Goal: Feedback & Contribution: Contribute content

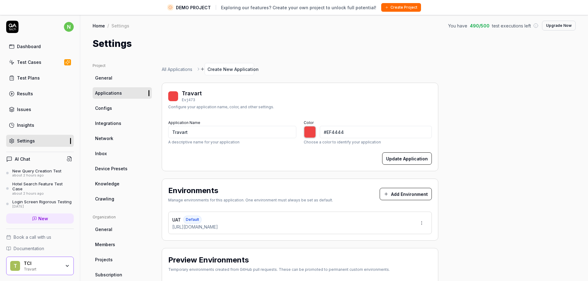
type input "*******"
click at [35, 61] on div "Test Cases" at bounding box center [29, 62] width 24 height 6
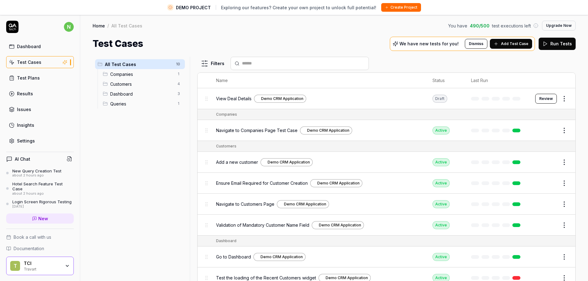
click at [143, 91] on span "Dashboard" at bounding box center [142, 94] width 64 height 6
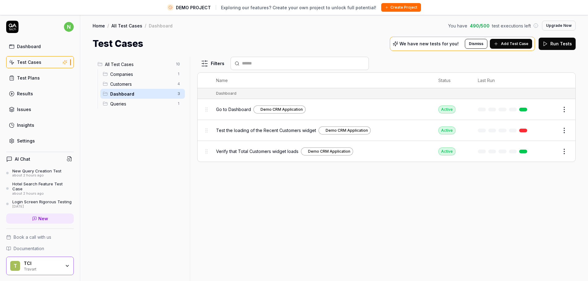
click at [28, 48] on div "Dashboard" at bounding box center [29, 46] width 24 height 6
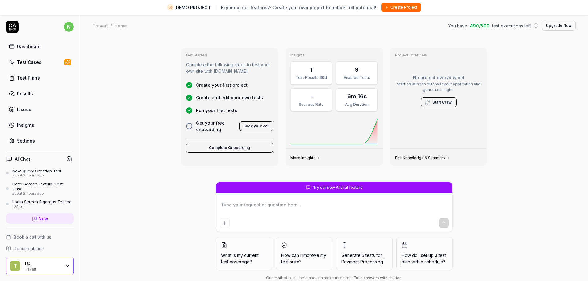
click at [439, 102] on link "Start Crawl" at bounding box center [442, 103] width 20 height 6
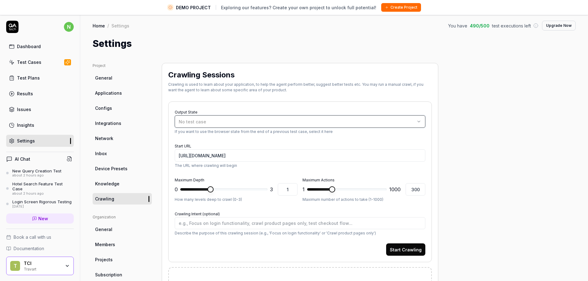
click at [189, 124] on span "No test case" at bounding box center [192, 121] width 27 height 5
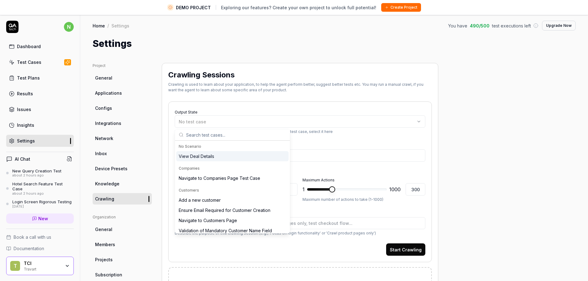
click at [116, 183] on span "Knowledge" at bounding box center [107, 184] width 24 height 6
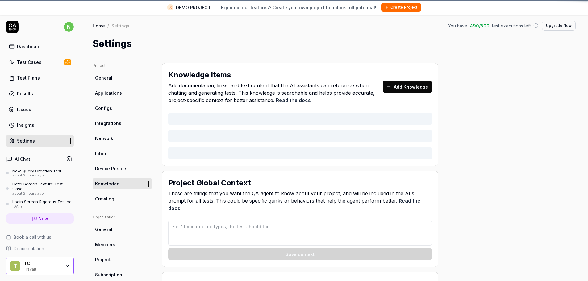
type textarea "*"
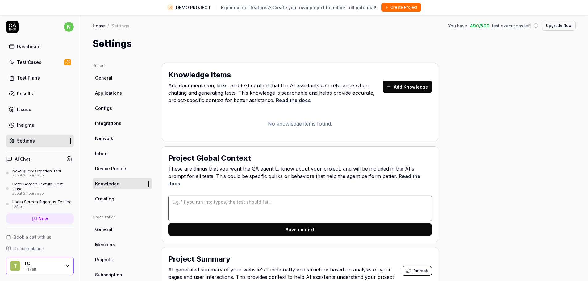
click at [220, 196] on textarea at bounding box center [300, 208] width 264 height 25
click at [294, 125] on p "No knowledge items found." at bounding box center [300, 123] width 264 height 7
click at [398, 85] on button "Add Knowledge" at bounding box center [407, 87] width 49 height 12
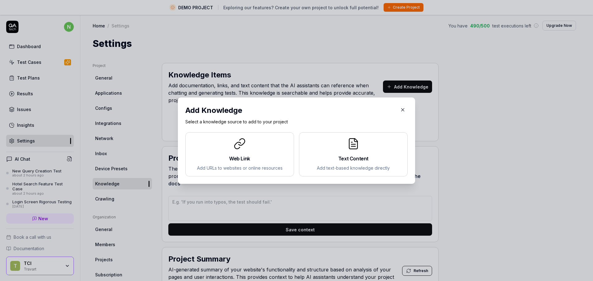
click at [232, 156] on h2 "Web Link" at bounding box center [239, 158] width 98 height 7
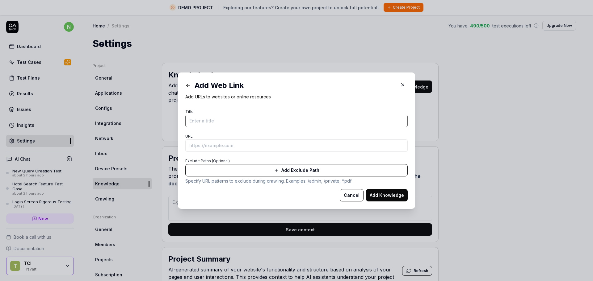
click at [228, 125] on input "Title" at bounding box center [296, 121] width 222 height 12
type input "Travart"
click at [237, 145] on input "URL" at bounding box center [296, 146] width 222 height 12
paste input "[URL][DOMAIN_NAME]"
type input "[URL][DOMAIN_NAME]"
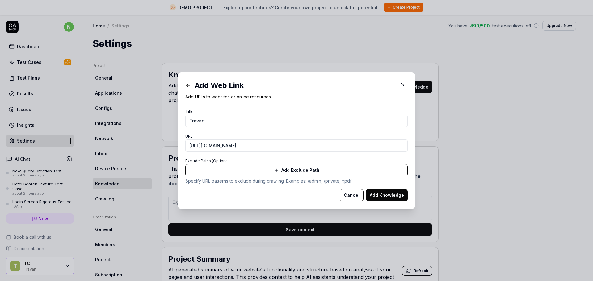
click at [249, 190] on div "Cancel Add Knowledge" at bounding box center [296, 195] width 222 height 12
click at [387, 192] on button "Add Knowledge" at bounding box center [387, 195] width 42 height 12
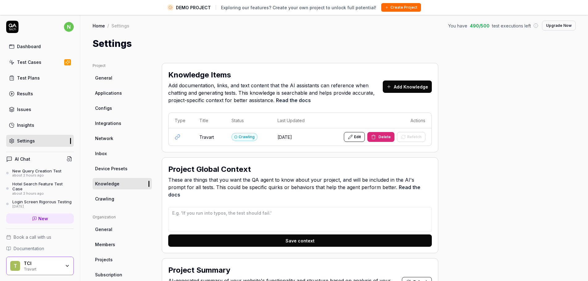
click at [383, 188] on link "Read the docs" at bounding box center [294, 191] width 252 height 14
click at [387, 137] on span "Delete" at bounding box center [384, 137] width 12 height 6
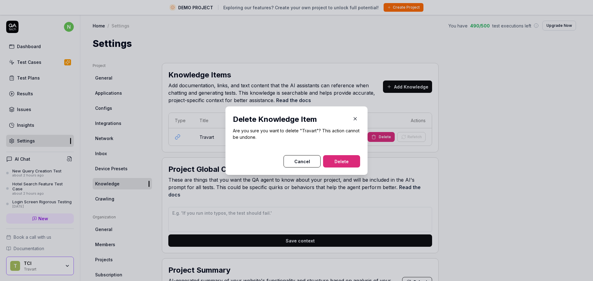
click at [354, 159] on button "Delete" at bounding box center [341, 161] width 37 height 12
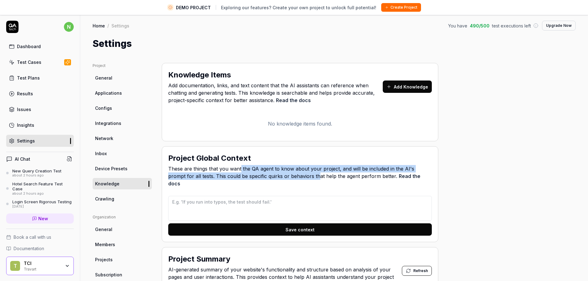
drag, startPoint x: 251, startPoint y: 171, endPoint x: 299, endPoint y: 174, distance: 48.9
click at [299, 174] on span "These are things that you want the QA agent to know about your project, and wil…" at bounding box center [300, 176] width 264 height 22
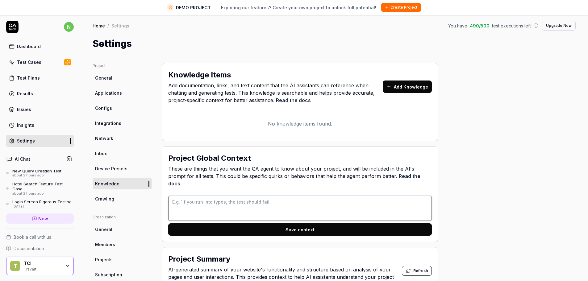
click at [259, 203] on textarea at bounding box center [300, 208] width 264 height 25
paste textarea "Product & Tariff Management​"
type textarea "*"
type textarea "Product & Tariff Management​"
type textarea "*"
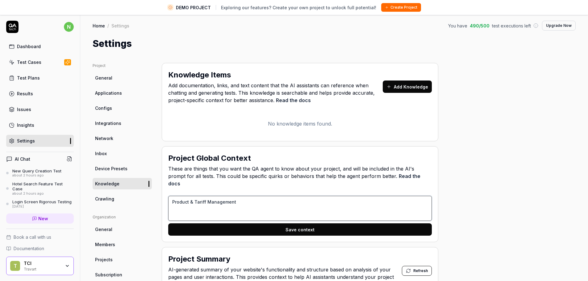
type textarea "Product & Tariff Management​"
paste textarea "Costing & ​ Offering"
type textarea "*"
type textarea "Product & Tariff Management​ Costing & ​ Offering"
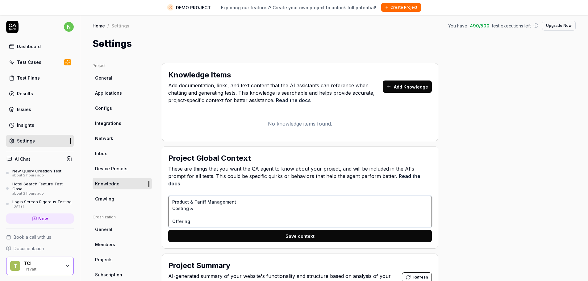
type textarea "*"
type textarea "Product & Tariff Management​ Costing & ​ Offering"
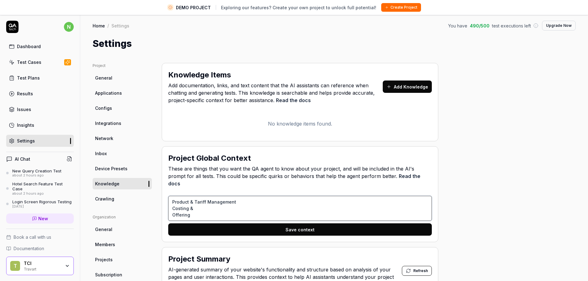
type textarea "*"
type textarea "Product & Tariff Management​ Costing & ​Offering"
type textarea "*"
type textarea "Product & Tariff Management​ Costing & ​Offering"
paste textarea "Placement & Execution"
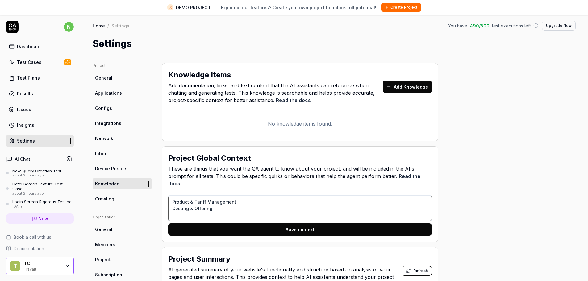
type textarea "*"
type textarea "Product & Tariff Management​ Costing & ​Offering Placement & Execution"
type textarea "*"
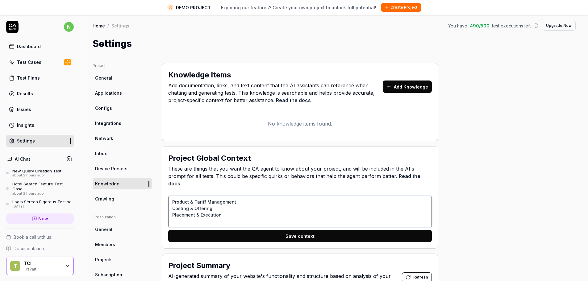
type textarea "Product & Tariff Management​ Costing & ​Offering Placement & Execution"
paste textarea "XO, Invoicing & Collection​"
type textarea "*"
type textarea "Product & Tariff Management​ Costing & ​Offering Placement & Execution XO, Invo…"
type textarea "*"
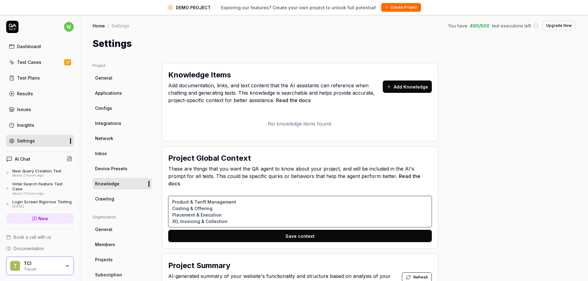
type textarea "Product & Tariff Management​ Costing & ​Offering Placement & Execution XO, Invo…"
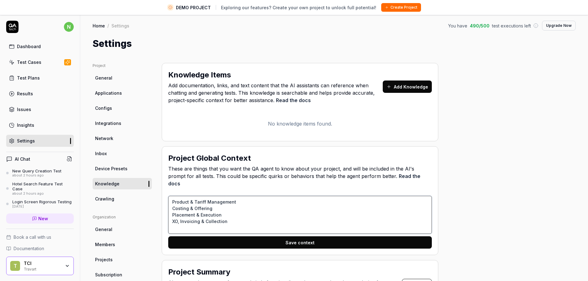
type textarea "*"
type textarea "O Product & Tariff Management​ Costing & ​Offering Placement & Execution XO, In…"
type textarea "*"
type textarea "Ou Product & Tariff Management​ Costing & ​Offering Placement & Execution XO, I…"
type textarea "*"
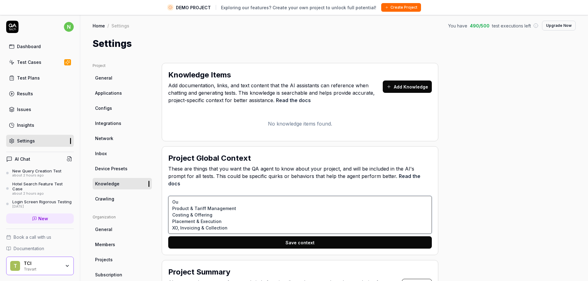
type textarea "Our Product & Tariff Management​ Costing & ​Offering Placement & Execution XO, …"
type textarea "*"
type textarea "Our Product & Tariff Management​ Costing & ​Offering Placement & Execution XO, …"
type textarea "*"
type textarea "Our s Product & Tariff Management​ Costing & ​Offering Placement & Execution XO…"
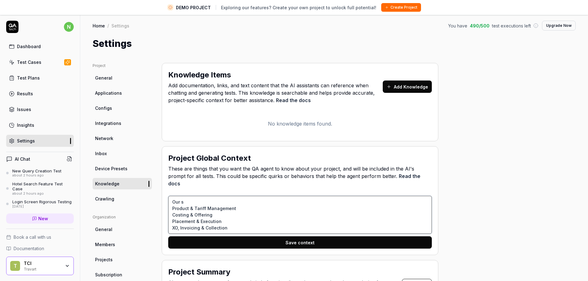
type textarea "*"
type textarea "Our sy Product & Tariff Management​ Costing & ​Offering Placement & Execution X…"
type textarea "*"
type textarea "Our sys Product & Tariff Management​ Costing & ​Offering Placement & Execution …"
type textarea "*"
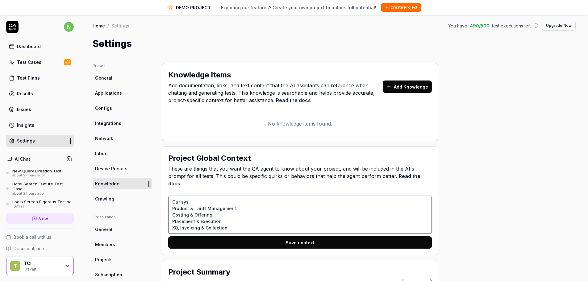
type textarea "Our syst Product & Tariff Management​ Costing & ​Offering Placement & Execution…"
type textarea "*"
type textarea "Our syste Product & Tariff Management​ Costing & ​Offering Placement & Executio…"
type textarea "*"
type textarea "Our system Product & Tariff Management​ Costing & ​Offering Placement & Executi…"
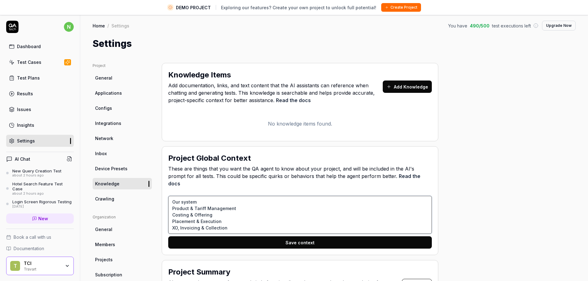
type textarea "*"
type textarea "Our system Product & Tariff Management​ Costing & ​Offering Placement & Executi…"
type textarea "*"
type textarea "Our system h Product & Tariff Management​ Costing & ​Offering Placement & Execu…"
type textarea "*"
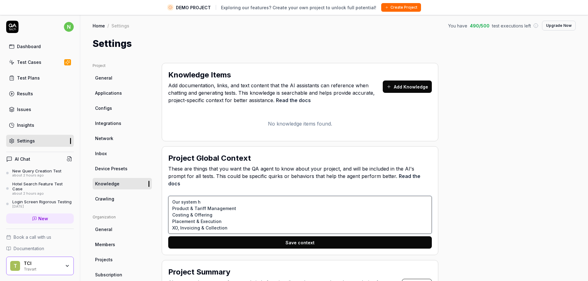
type textarea "Our system ha Product & Tariff Management​ Costing & ​Offering Placement & Exec…"
type textarea "*"
type textarea "Our system has Product & Tariff Management​ Costing & ​Offering Placement & Exe…"
type textarea "*"
type textarea "Our system has Product & Tariff Management​ Costing & ​Offering Placement & Exe…"
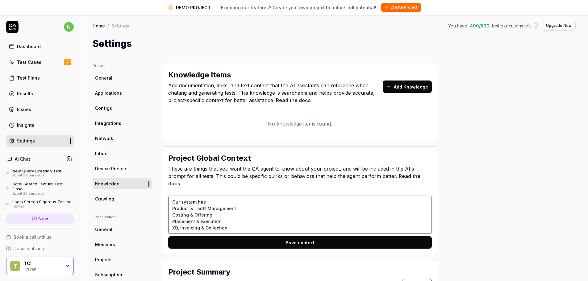
type textarea "*"
type textarea "Our system has m Product & Tariff Management​ Costing & ​Offering Placement & E…"
type textarea "*"
type textarea "Our system has mu Product & Tariff Management​ Costing & ​Offering Placement & …"
type textarea "*"
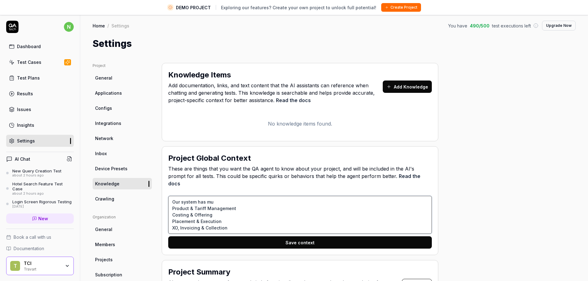
type textarea "Our system has mul Product & Tariff Management​ Costing & ​Offering Placement &…"
type textarea "*"
type textarea "Our system has mult Product & Tariff Management​ Costing & ​Offering Placement …"
type textarea "*"
type textarea "Our system has multi Product & Tariff Management​ Costing & ​Offering Placement…"
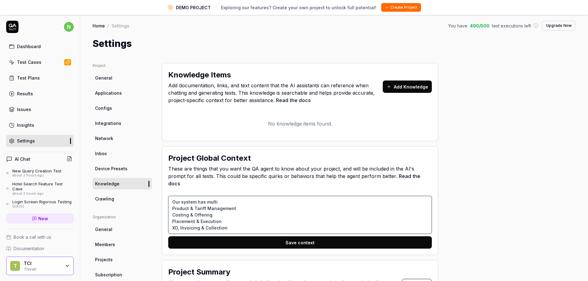
type textarea "*"
type textarea "Our system has multip Product & Tariff Management​ Costing & ​Offering Placemen…"
type textarea "*"
type textarea "Our system has multipl Product & Tariff Management​ Costing & ​Offering Placeme…"
type textarea "*"
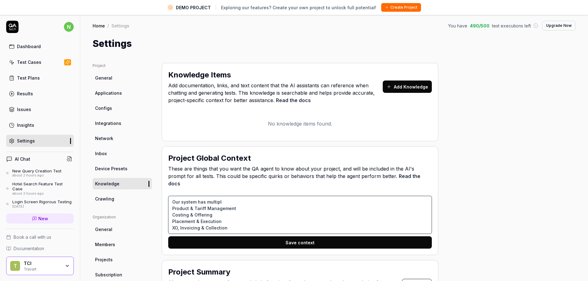
type textarea "Our system has multiple Product & Tariff Management​ Costing & ​Offering Placem…"
type textarea "*"
type textarea "Our system has multiple Product & Tariff Management​ Costing & ​Offering Placem…"
type textarea "*"
type textarea "Our system has multiple m Product & Tariff Management​ Costing & ​Offering Plac…"
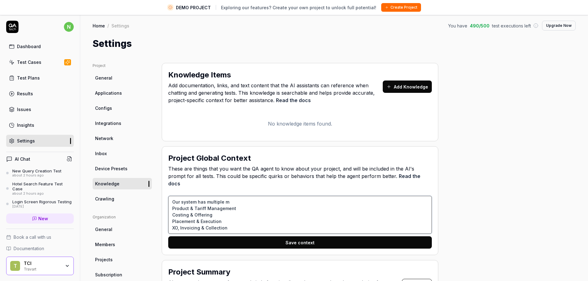
type textarea "*"
type textarea "Our system has multiple mo Product & Tariff Management​ Costing & ​Offering Pla…"
type textarea "*"
type textarea "Our system has multiple mod Product & Tariff Management​ Costing & ​Offering Pl…"
type textarea "*"
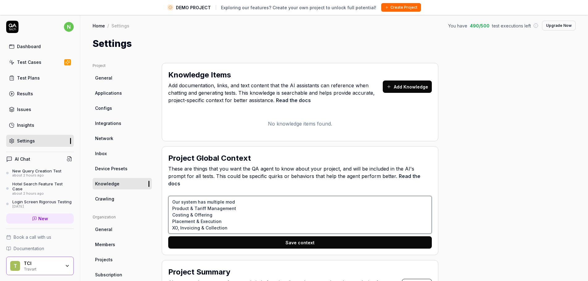
type textarea "Our system has multiple modu Product & Tariff Management​ Costing & ​Offering P…"
type textarea "*"
type textarea "Our system has multiple modue Product & Tariff Management​ Costing & ​Offering …"
type textarea "*"
type textarea "Our system has multiple modu Product & Tariff Management​ Costing & ​Offering P…"
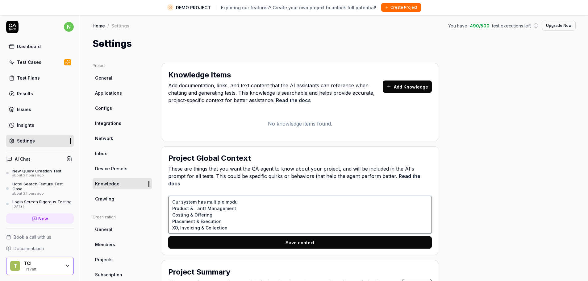
type textarea "*"
type textarea "Our system has multiple modul Product & Tariff Management​ Costing & ​Offering …"
type textarea "*"
type textarea "Our system has multiple module Product & Tariff Management​ Costing & ​Offering…"
type textarea "*"
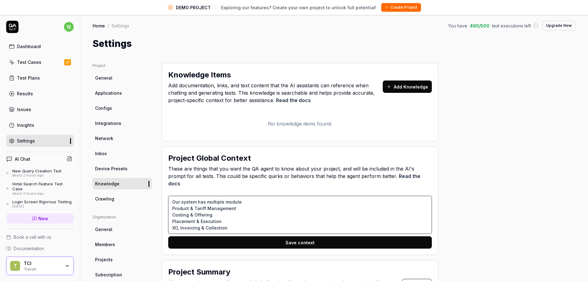
type textarea "Our system has multiple module Product & Tariff Management​ Costing & ​Offering…"
type textarea "*"
type textarea "Our system has multiple module t Product & Tariff Management​ Costing & ​Offeri…"
type textarea "*"
type textarea "Our system has multiple module to Product & Tariff Management​ Costing & ​Offer…"
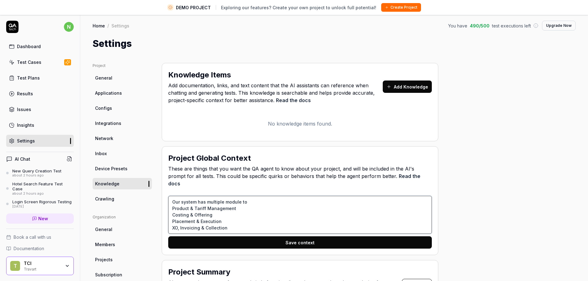
type textarea "*"
type textarea "Our system has multiple module to Product & Tariff Management​ Costing & ​Offer…"
type textarea "*"
type textarea "Our system has multiple module to h Product & Tariff Management​ Costing & ​Off…"
type textarea "*"
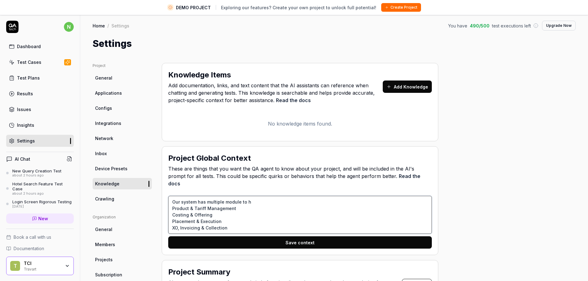
type textarea "Our system has multiple module to ha Product & Tariff Management​ Costing & ​Of…"
type textarea "*"
type textarea "Our system has multiple module to han Product & Tariff Management​ Costing & ​O…"
type textarea "*"
type textarea "Our system has multiple module to hand Product & Tariff Management​ Costing & ​…"
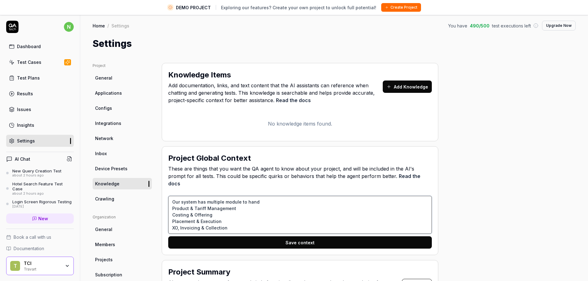
type textarea "*"
type textarea "Our system has multiple module to hande Product & Tariff Management​ Costing & …"
type textarea "*"
type textarea "Our system has multiple module to handel Product & Tariff Management​ Costing &…"
type textarea "*"
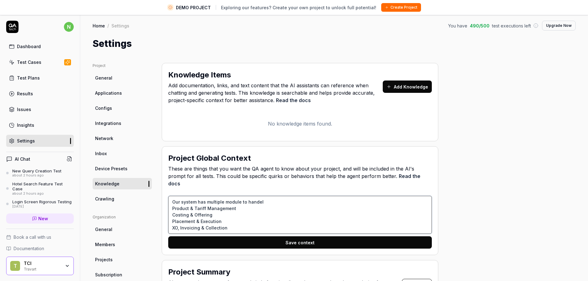
type textarea "Our system has multiple module to Product & Tariff Management​ Costing & ​Offer…"
type textarea "*"
type textarea "Our system has multiple module to c Product & Tariff Management​ Costing & ​Off…"
type textarea "*"
type textarea "Our system has multiple module to ca Product & Tariff Management​ Costing & ​Of…"
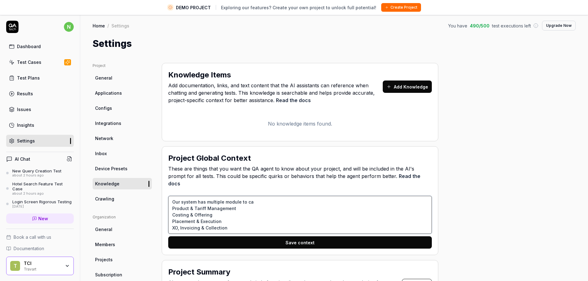
type textarea "*"
type textarea "Our system has multiple module to cat Product & Tariff Management​ Costing & ​O…"
type textarea "*"
type textarea "Our system has multiple module to cate Product & Tariff Management​ Costing & ​…"
type textarea "*"
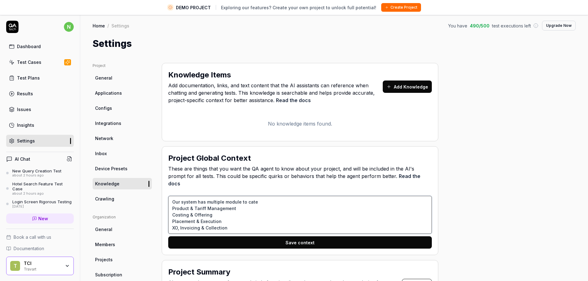
type textarea "Our system has multiple module to cater Product & Tariff Management​ Costing & …"
type textarea "*"
type textarea "Our system has multiple module to cater Product & Tariff Management​ Costing & …"
type textarea "*"
type textarea "Our system has multiple module to cater t Product & Tariff Management​ Costing …"
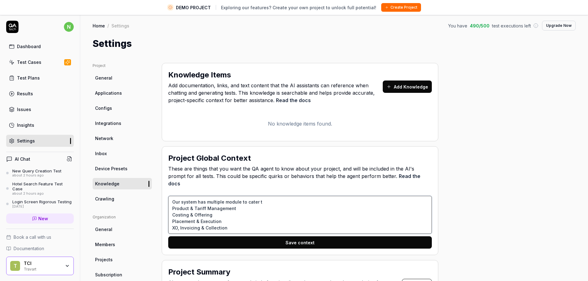
type textarea "*"
type textarea "Our system has multiple module to cater to Product & Tariff Management​ Costing…"
type textarea "*"
type textarea "Our system has multiple module to cater to Product & Tariff Management​ Costing…"
type textarea "*"
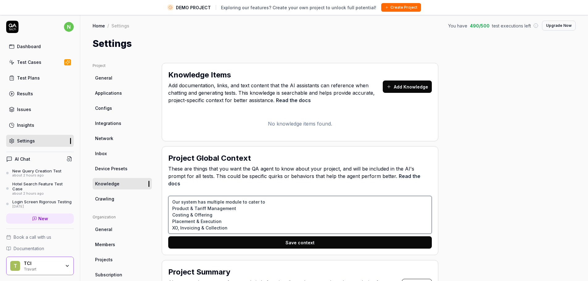
type textarea "Our system has multiple modules to cater to Product & Tariff Management​ Costin…"
type textarea "*"
type textarea "Our system has multiple modules to cater to d Product & Tariff Management​ Cost…"
type textarea "*"
type textarea "Our system has multiple modules to cater to di Product & Tariff Management​ Cos…"
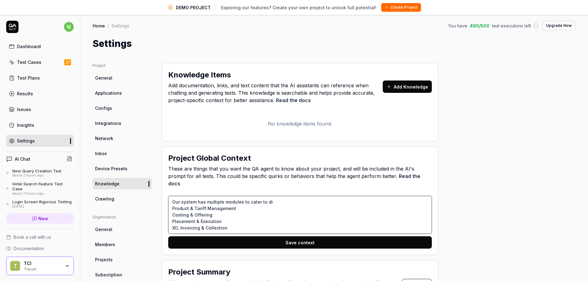
type textarea "*"
type textarea "Our system has multiple modules to cater to dif Product & Tariff Management​ Co…"
type textarea "*"
type textarea "Our system has multiple modules to cater to diff Product & Tariff Management​ C…"
type textarea "*"
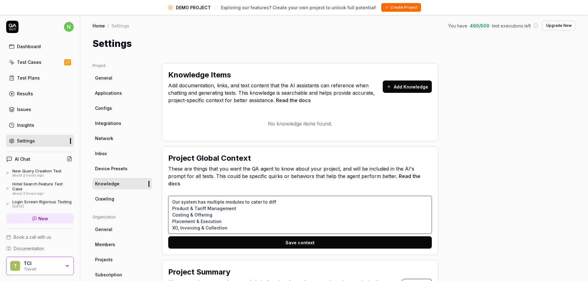
type textarea "Our system has multiple modules to cater to diffe Product & Tariff Management​ …"
type textarea "*"
type textarea "Our system has multiple modules to cater to differ Product & Tariff Management​…"
type textarea "*"
type textarea "Our system has multiple modules to cater to differe Product & Tariff Management…"
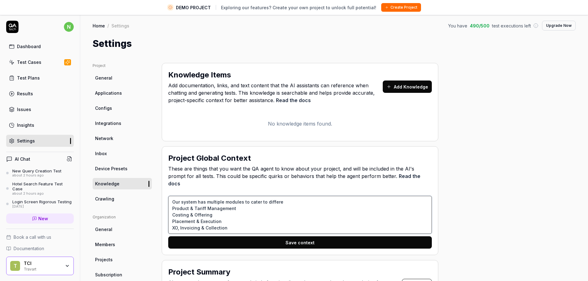
type textarea "*"
type textarea "Our system has multiple modules to cater to differen Product & Tariff Managemen…"
type textarea "*"
type textarea "Our system has multiple modules to cater to different Product & Tariff Manageme…"
type textarea "*"
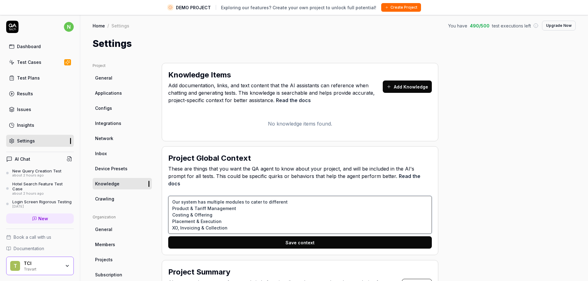
type textarea "Our system has multiple modules to cater to different Product & Tariff Manageme…"
type textarea "*"
type textarea "Our system has multiple modules to cater to different s Product & Tariff Manage…"
type textarea "*"
type textarea "Our system has multiple modules to cater to different st Product & Tariff Manag…"
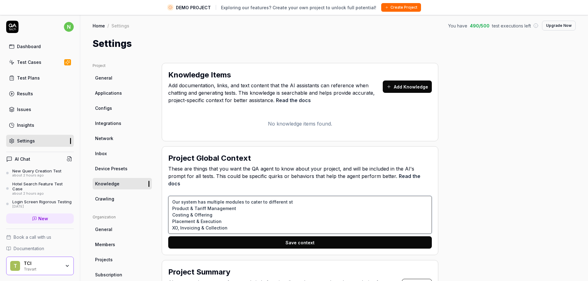
type textarea "*"
type textarea "Our system has multiple modules to cater to different sta Product & Tariff Mana…"
type textarea "*"
type textarea "Our system has multiple modules to cater to different stag Product & Tariff Man…"
type textarea "*"
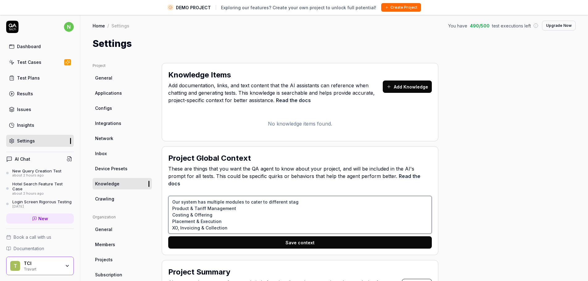
type textarea "Our system has multiple modules to cater to different stage Product & Tariff Ma…"
type textarea "*"
type textarea "Our system has multiple modules to cater to different stages Product & Tariff M…"
type textarea "*"
type textarea "Our system has multiple modules to cater to different stages Product & Tariff M…"
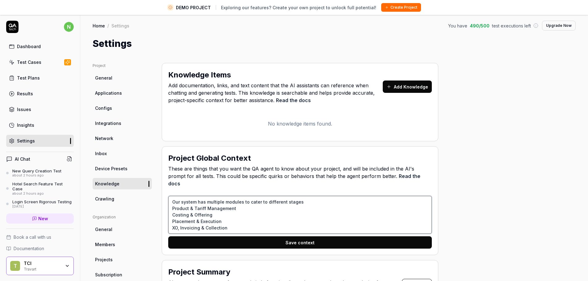
type textarea "*"
type textarea "Our system has multiple modules to cater to different stages o Product & Tariff…"
type textarea "*"
type textarea "Our system has multiple modules to cater to different stages of Product & Tarif…"
type textarea "*"
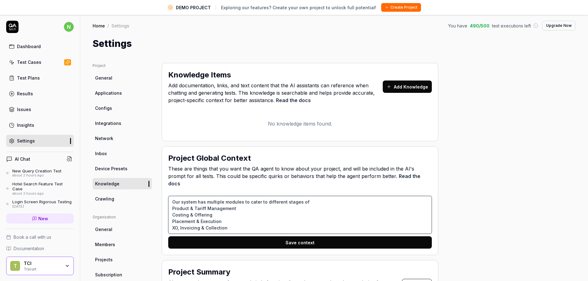
type textarea "Our system has multiple modules to cater to different stages of Product & Tarif…"
type textarea "*"
type textarea "Our system has multiple modules to cater to different stages of t Product & Tar…"
type textarea "*"
type textarea "Our system has multiple modules to cater to different stages of th Product & Ta…"
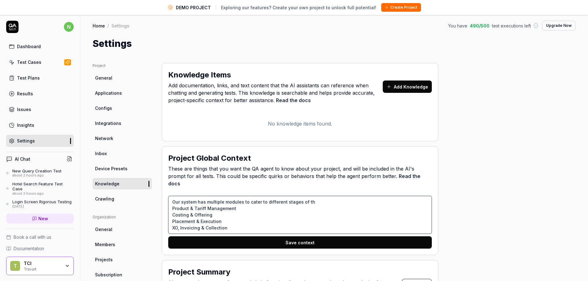
type textarea "*"
type textarea "Our system has multiple modules to cater to different stages of the Product & T…"
type textarea "*"
type textarea "Our system has multiple modules to cater to different stages of the Product & T…"
type textarea "*"
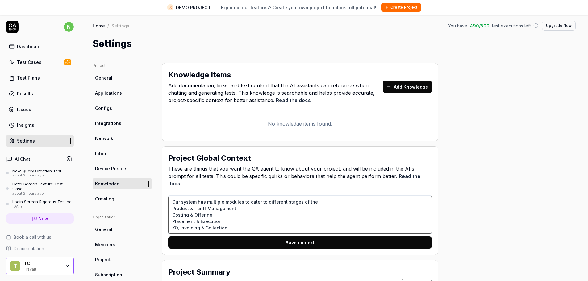
type textarea "Our system has multiple modules to cater to different stages of the q Product &…"
type textarea "*"
type textarea "Our system has multiple modules to cater to different stages of the qu Product …"
type textarea "*"
type textarea "Our system has multiple modules to cater to different stages of the que Product…"
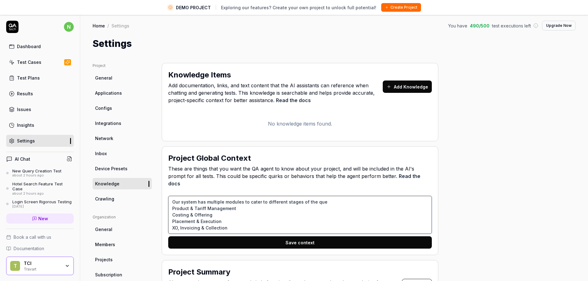
type textarea "*"
type textarea "Our system has multiple modules to cater to different stages of the quer Produc…"
type textarea "*"
type textarea "Our system has multiple modules to cater to different stages of the query Produ…"
type textarea "*"
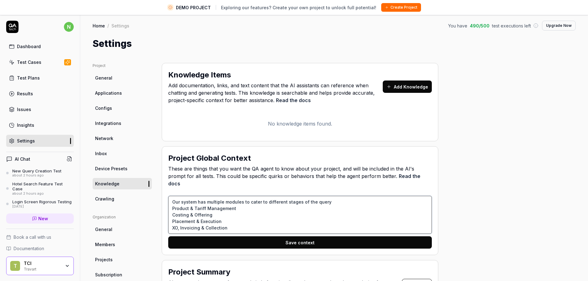
type textarea "Our system has multiple modules to cater to different stages of the Product & T…"
type textarea "*"
type textarea "Our system has multiple modules to cater to different stages of the b Product &…"
type textarea "*"
type textarea "Our system has multiple modules to cater to different stages of the bu Product …"
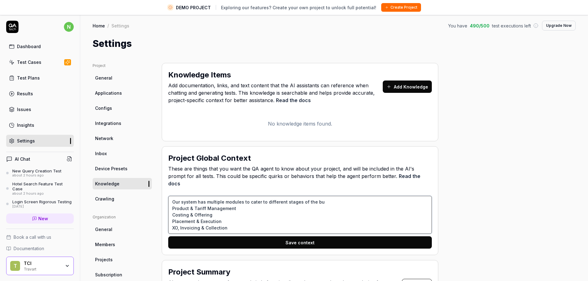
type textarea "*"
type textarea "Our system has multiple modules to cater to different stages of the bus Product…"
type textarea "*"
type textarea "Our system has multiple modules to cater to different stages of the busi Produc…"
type textarea "*"
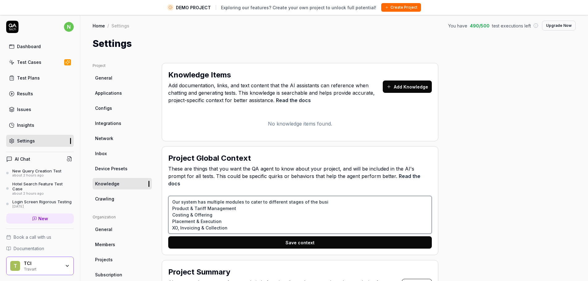
type textarea "Our system has multiple modules to cater to different stages of the busin Produ…"
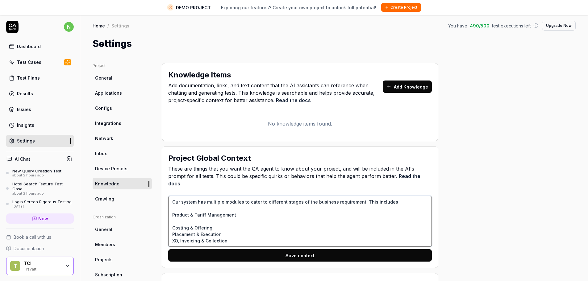
paste textarea "Fully digitized Products​"
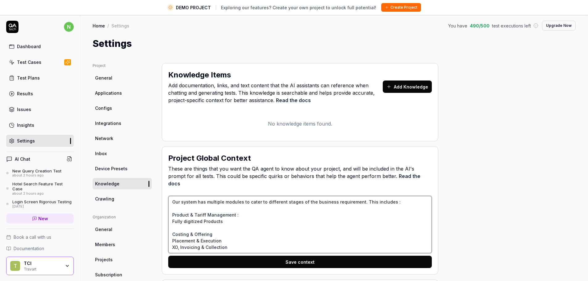
paste textarea "Smart configuring of multiple types of tariffs for ​ same product"
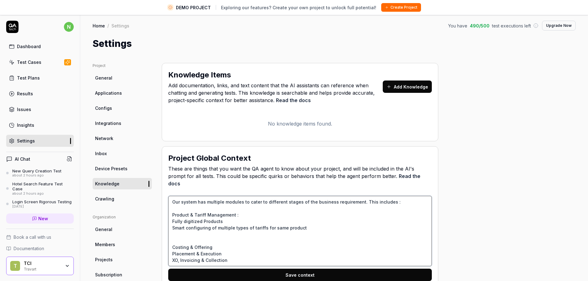
paste textarea "Enables product scoring to drive smarter, data-backed recommendations​"
paste textarea "Smart forecasting ensuring quotable future rates, improving ​ competitiveness a…"
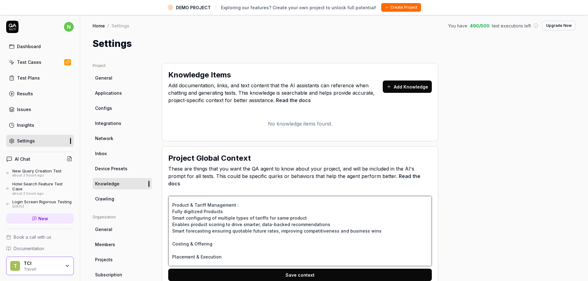
scroll to position [16, 0]
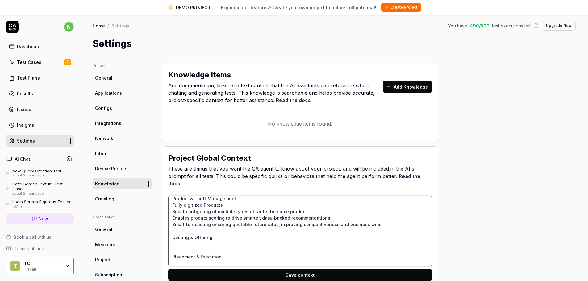
paste textarea "End-to-end costing system enhanced with intelligent digitized ​ tariff integrat…"
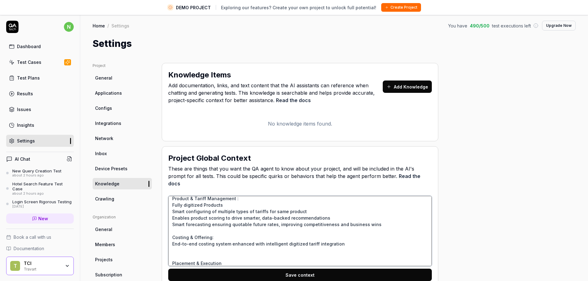
paste textarea "Streamlined costing process with high accuracy ​"
paste textarea "Seamless, standardized multilingual proposals ensuring quality​ across the board"
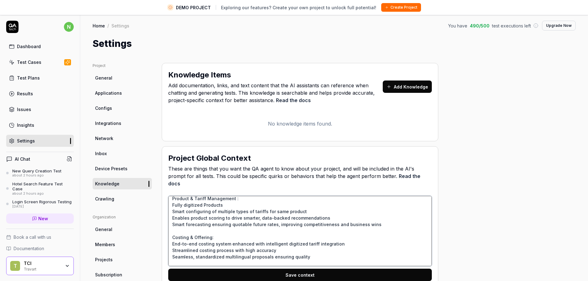
scroll to position [23, 0]
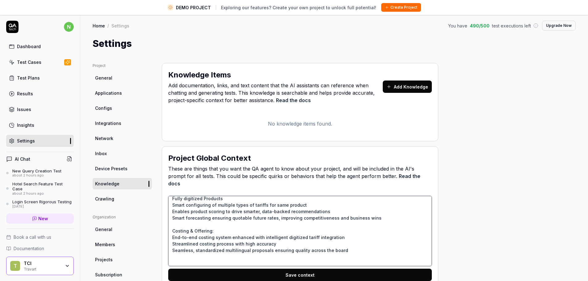
paste textarea "Smart recommendation engine for profitable, preferred products ​"
paste textarea "Fast turnaround with quick requotes through reuse and versioning ​"
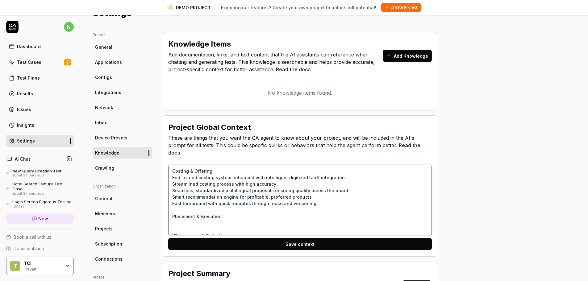
scroll to position [58, 0]
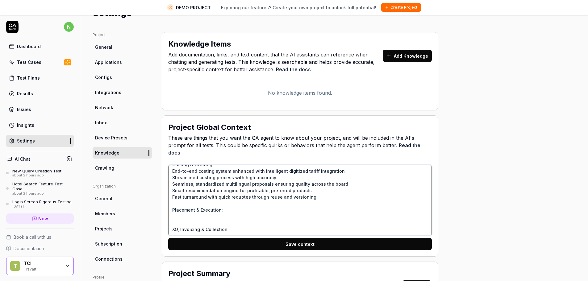
paste textarea "Streamlined operational processes for higher efficiency, Optimum ​ utilization …"
paste textarea "One platform ensuring complete consistency from costed and ​ offered to deliver…"
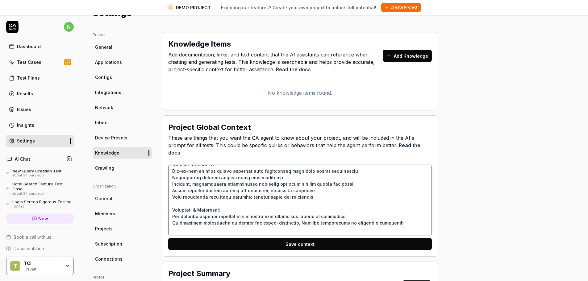
paste textarea "Accurate provisioning with strict controls ensures zero pilferage​"
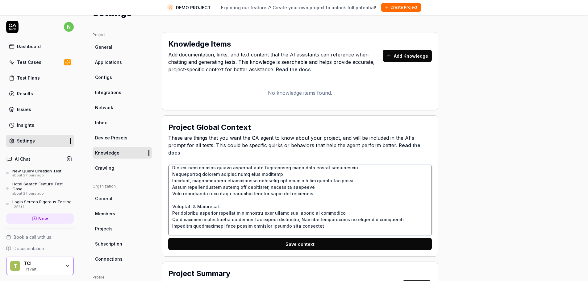
paste textarea "Mobile App for Customer Service Exe, Guide,, File Handling Exe, ​ Driver and Co…"
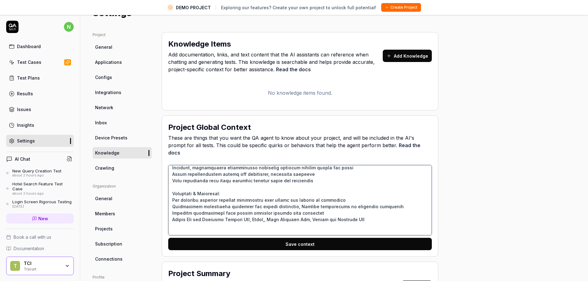
paste textarea "Error-free invoicing that ensures compliance, accuracy, and fraud prevention​"
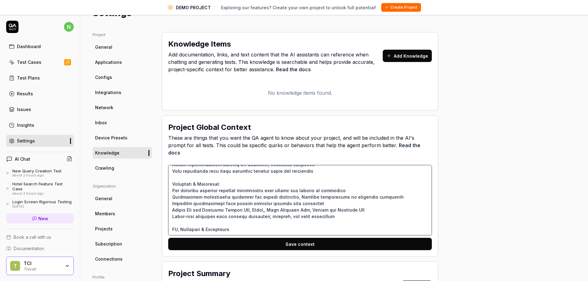
scroll to position [88, 0]
click at [236, 189] on textarea at bounding box center [300, 200] width 264 height 70
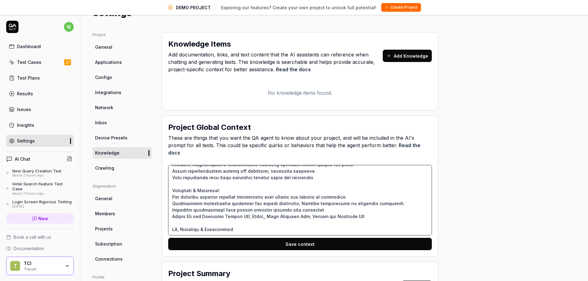
scroll to position [84, 0]
paste textarea "Error-free invoicing that ensures compliance, accuracy, and fraud prevention​"
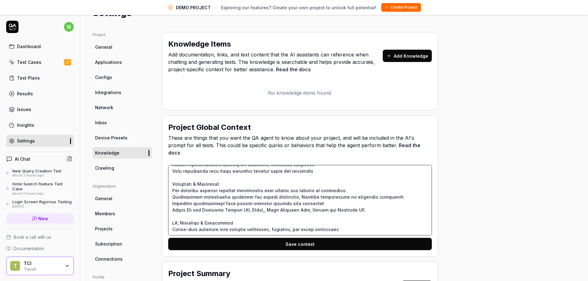
scroll to position [88, 0]
click at [308, 238] on button "Save context" at bounding box center [300, 244] width 264 height 12
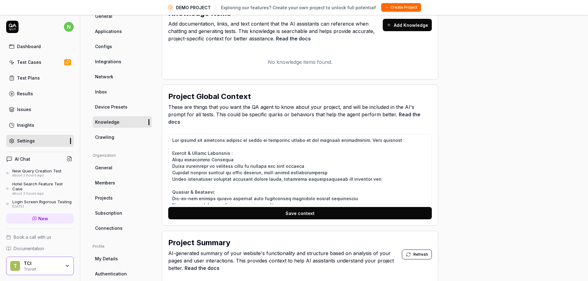
scroll to position [31, 0]
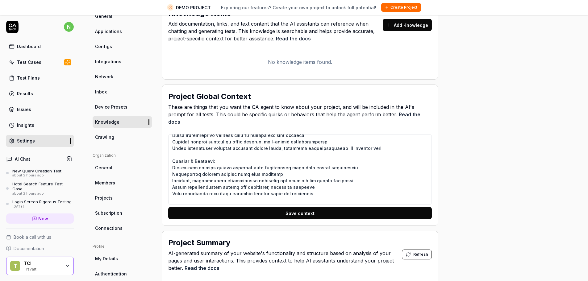
click at [303, 208] on button "Save context" at bounding box center [300, 213] width 264 height 12
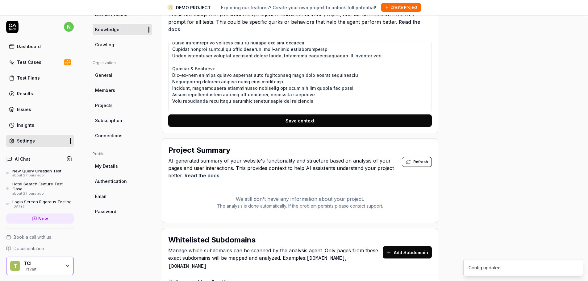
scroll to position [185, 0]
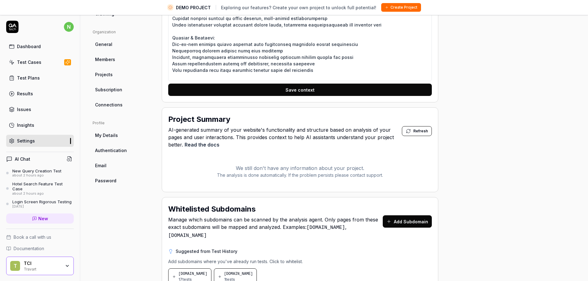
click at [421, 128] on span "Refresh" at bounding box center [420, 131] width 15 height 6
click at [289, 165] on p "We still don't have any information about your project." at bounding box center [300, 168] width 264 height 7
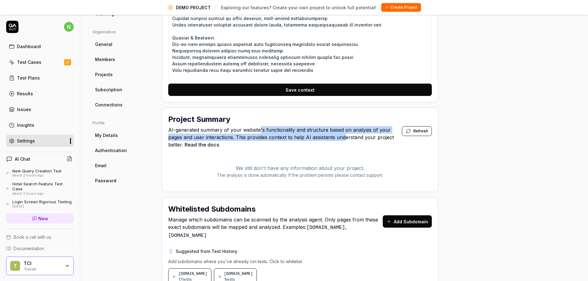
drag, startPoint x: 260, startPoint y: 125, endPoint x: 345, endPoint y: 132, distance: 85.4
click at [345, 132] on span "AI-generated summary of your website's functionality and structure based on ana…" at bounding box center [285, 137] width 234 height 22
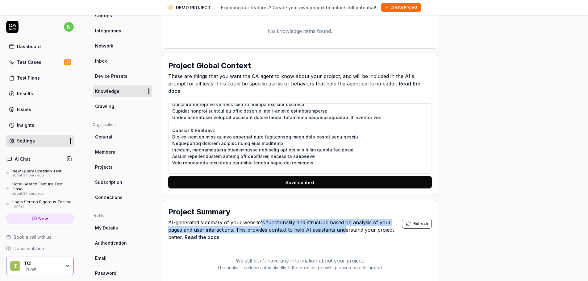
scroll to position [0, 0]
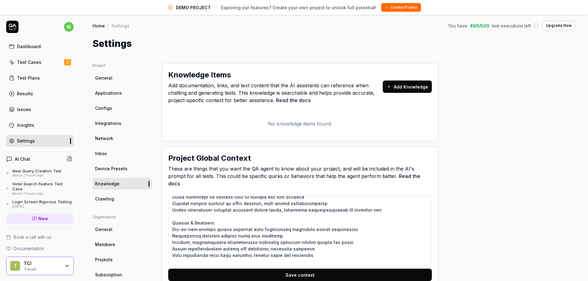
click at [130, 203] on link "Crawling" at bounding box center [122, 198] width 59 height 11
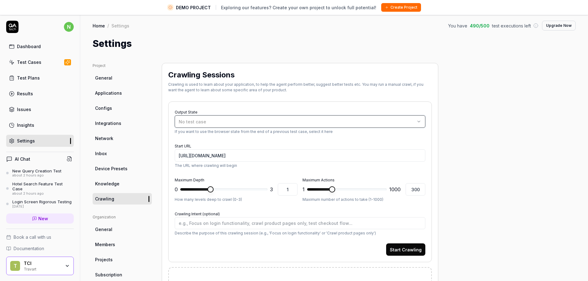
click at [407, 125] on button "No test case" at bounding box center [300, 121] width 251 height 12
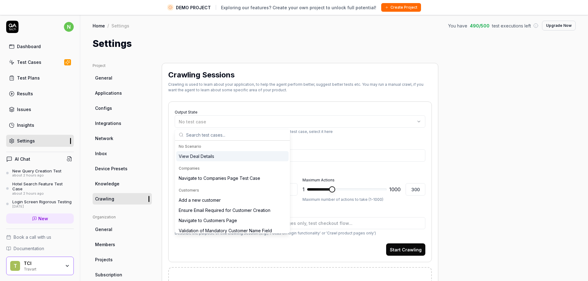
click at [523, 133] on div "Project General Applications Configs Integrations Network Inbox Device Presets …" at bounding box center [334, 217] width 483 height 309
